Goal: Complete application form

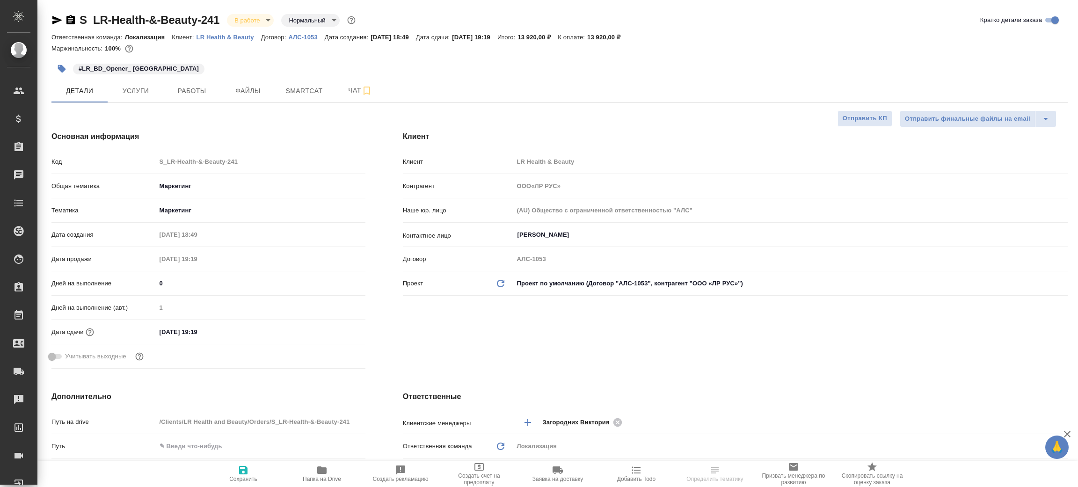
select select "RU"
type input "ООО«ЛР РУС»"
type textarea "x"
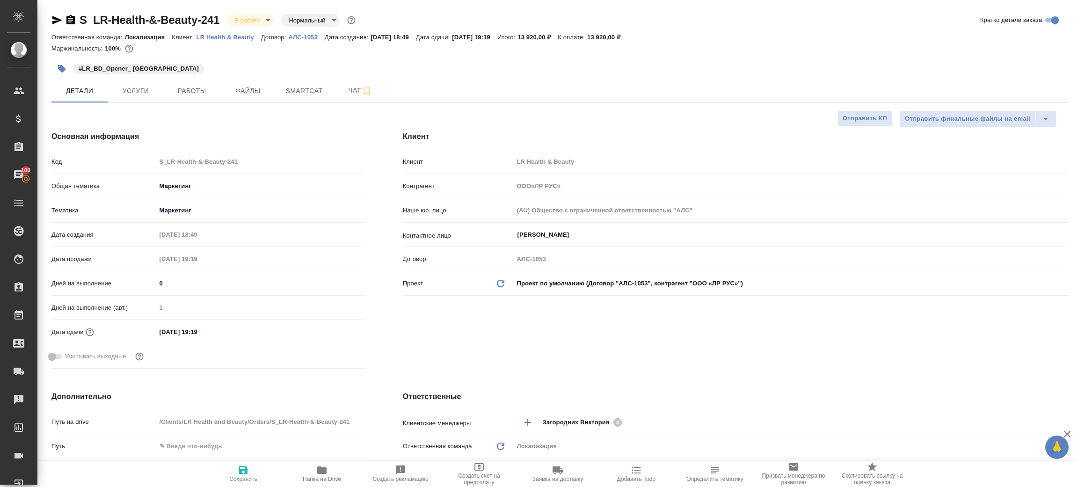
type textarea "x"
type input "ООО«ЛР РУС»"
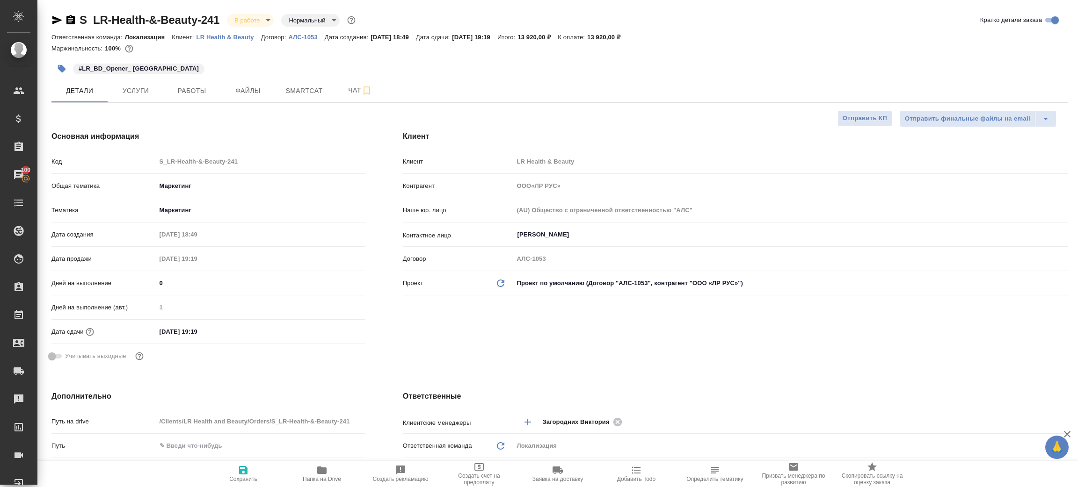
type textarea "x"
select select "RU"
type input "ООО«ЛР РУС»"
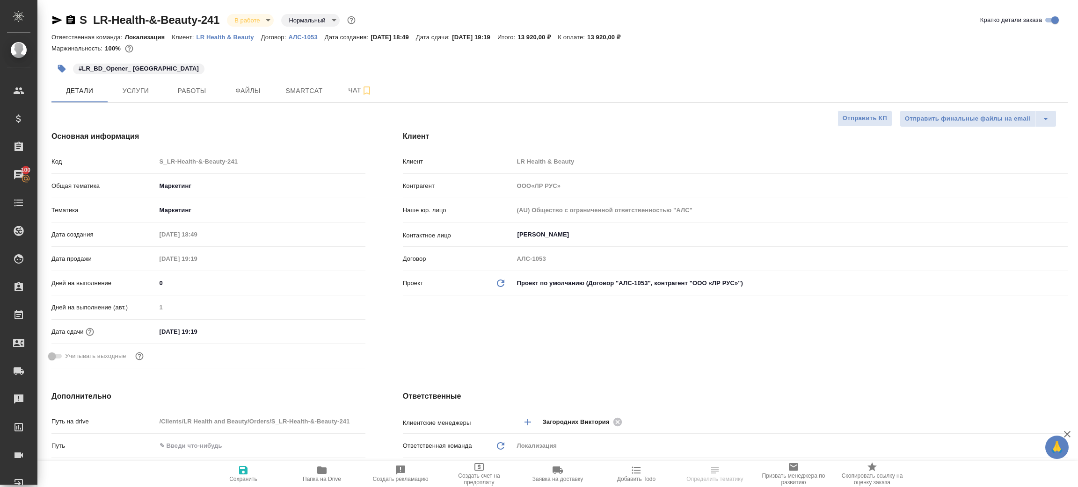
select select "RU"
type textarea "x"
